Goal: Complete application form: Complete application form

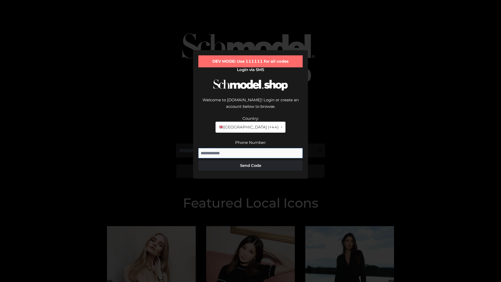
click at [250, 148] on input "Phone Number:" at bounding box center [250, 153] width 104 height 10
type input "**********"
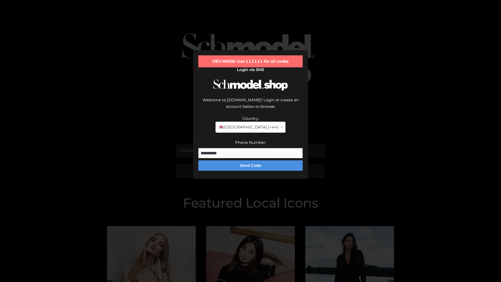
click at [250, 160] on button "Send Code" at bounding box center [250, 165] width 104 height 10
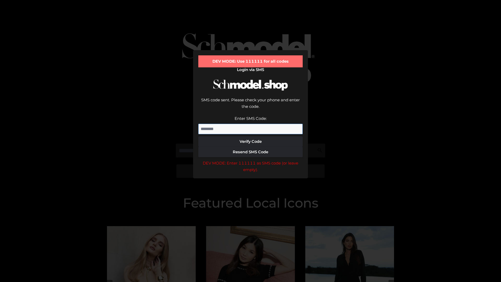
click at [250, 124] on input "Enter SMS Code:" at bounding box center [250, 129] width 104 height 10
type input "******"
click at [250, 136] on button "Verify Code" at bounding box center [250, 141] width 104 height 10
click at [250, 160] on div "DEV MODE: Enter 111111 as SMS code (or leave empty)." at bounding box center [250, 166] width 104 height 13
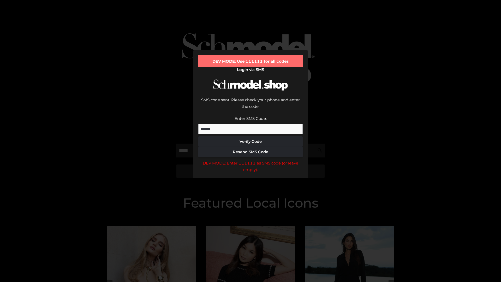
click at [250, 160] on div "DEV MODE: Enter 111111 as SMS code (or leave empty)." at bounding box center [250, 166] width 104 height 13
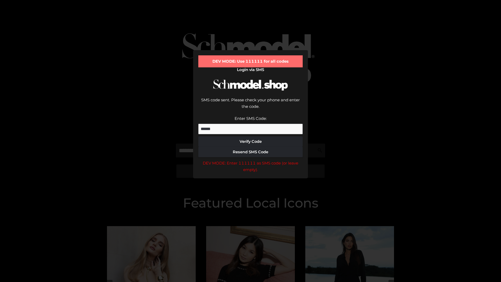
click at [250, 160] on div "DEV MODE: Enter 111111 as SMS code (or leave empty)." at bounding box center [250, 166] width 104 height 13
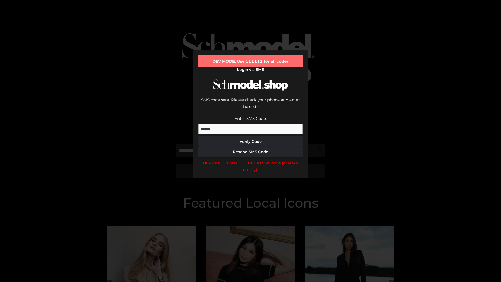
click at [250, 160] on div "DEV MODE: Enter 111111 as SMS code (or leave empty)." at bounding box center [250, 166] width 104 height 13
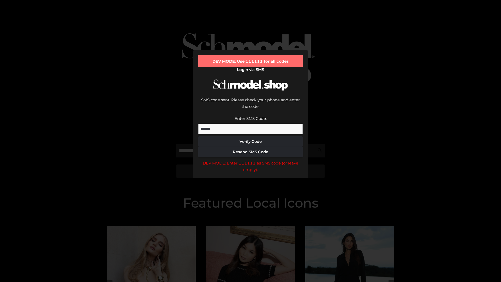
click at [250, 160] on div "DEV MODE: Enter 111111 as SMS code (or leave empty)." at bounding box center [250, 166] width 104 height 13
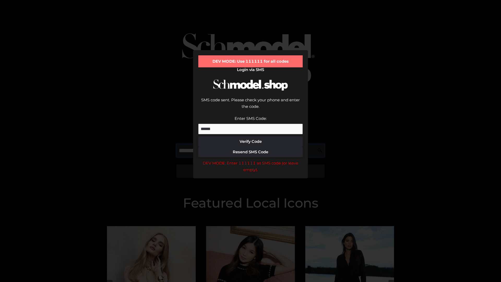
scroll to position [0, 0]
click at [250, 160] on div "DEV MODE: Enter 111111 as SMS code (or leave empty)." at bounding box center [250, 166] width 104 height 13
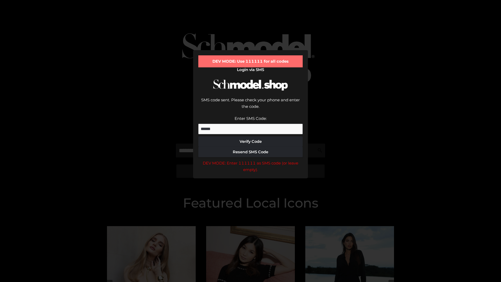
click at [250, 160] on div "DEV MODE: Enter 111111 as SMS code (or leave empty)." at bounding box center [250, 166] width 104 height 13
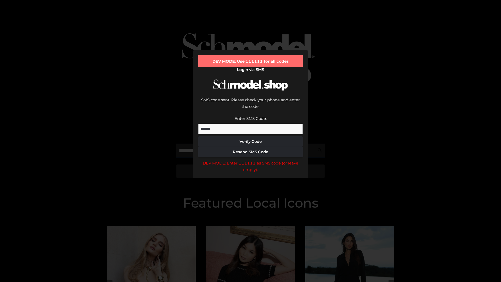
scroll to position [0, 32]
click at [250, 160] on div "DEV MODE: Enter 111111 as SMS code (or leave empty)." at bounding box center [250, 166] width 104 height 13
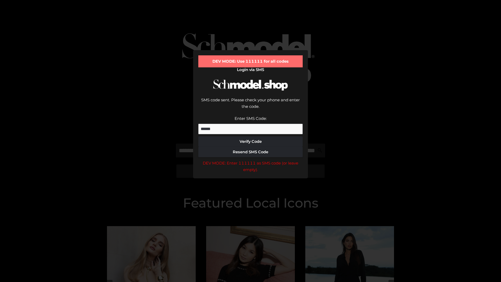
click at [250, 160] on div "DEV MODE: Enter 111111 as SMS code (or leave empty)." at bounding box center [250, 166] width 104 height 13
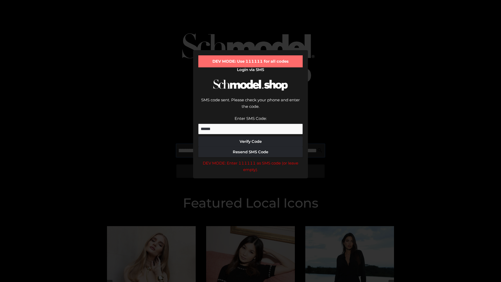
scroll to position [0, 65]
click at [250, 160] on div "DEV MODE: Enter 111111 as SMS code (or leave empty)." at bounding box center [250, 166] width 104 height 13
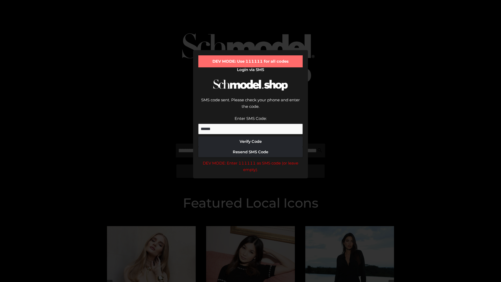
click at [250, 160] on div "DEV MODE: Enter 111111 as SMS code (or leave empty)." at bounding box center [250, 166] width 104 height 13
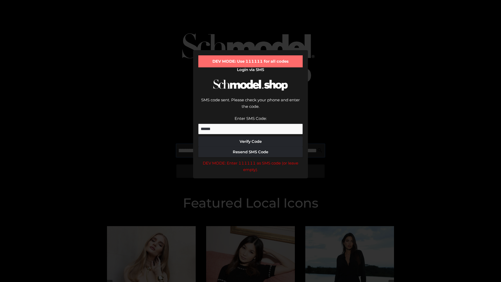
scroll to position [0, 95]
click at [250, 160] on div "DEV MODE: Enter 111111 as SMS code (or leave empty)." at bounding box center [250, 166] width 104 height 13
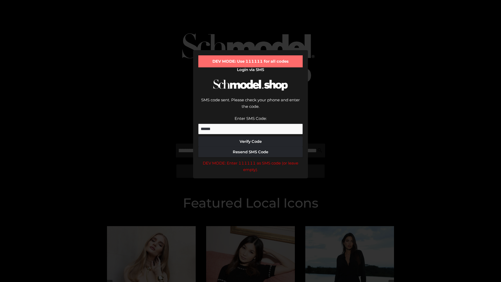
click at [250, 160] on div "DEV MODE: Enter 111111 as SMS code (or leave empty)." at bounding box center [250, 166] width 104 height 13
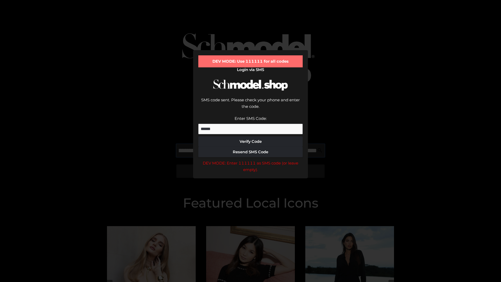
scroll to position [0, 126]
click at [250, 160] on div "DEV MODE: Enter 111111 as SMS code (or leave empty)." at bounding box center [250, 166] width 104 height 13
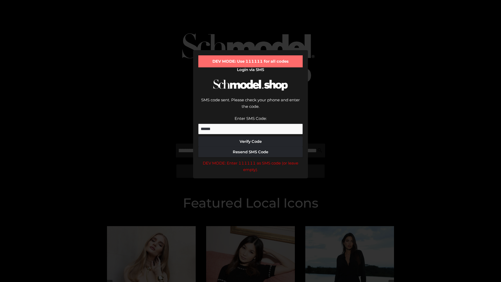
click at [250, 160] on div "DEV MODE: Enter 111111 as SMS code (or leave empty)." at bounding box center [250, 166] width 104 height 13
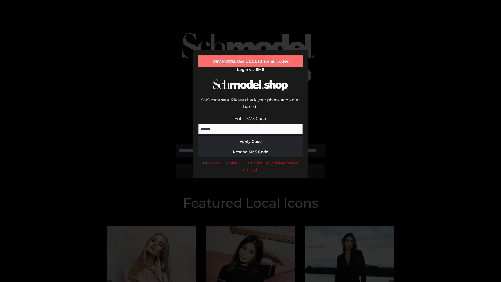
scroll to position [0, 159]
click at [250, 160] on div "DEV MODE: Enter 111111 as SMS code (or leave empty)." at bounding box center [250, 166] width 104 height 13
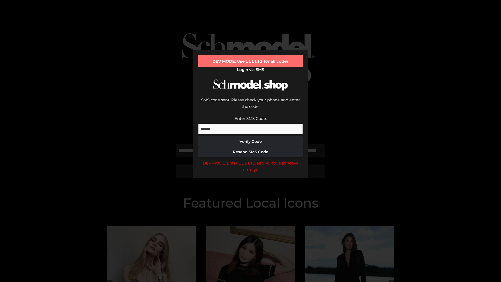
click at [250, 160] on div "DEV MODE: Enter 111111 as SMS code (or leave empty)." at bounding box center [250, 166] width 104 height 13
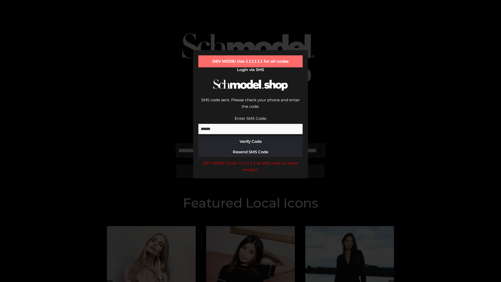
scroll to position [0, 189]
click at [250, 160] on div "DEV MODE: Enter 111111 as SMS code (or leave empty)." at bounding box center [250, 166] width 104 height 13
type input "**********"
